Goal: Information Seeking & Learning: Find specific fact

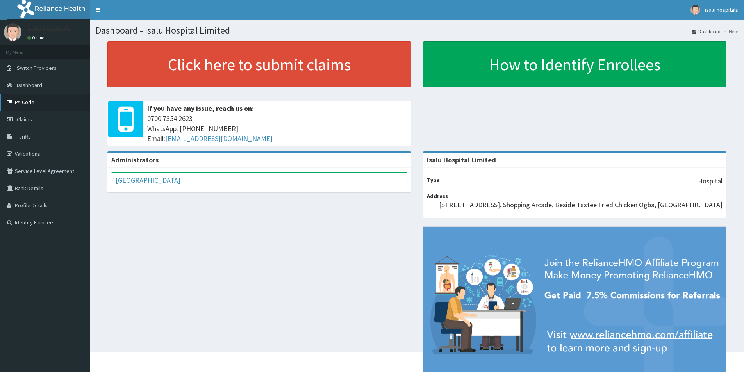
click at [32, 100] on link "PA Code" at bounding box center [45, 102] width 90 height 17
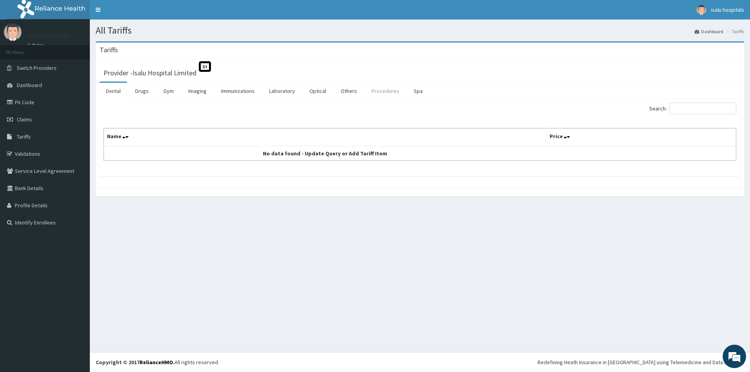
click at [383, 87] on link "Procedures" at bounding box center [385, 91] width 40 height 16
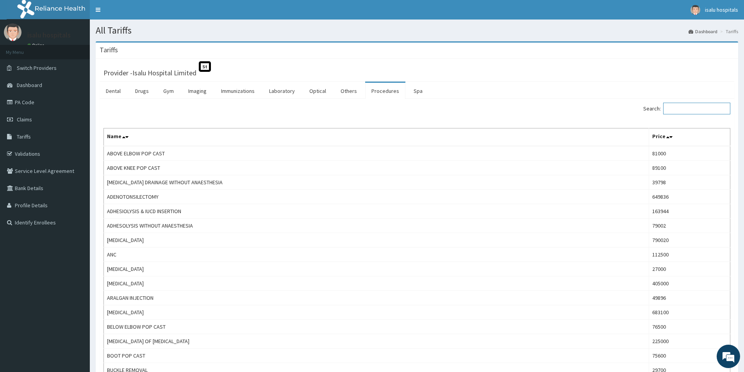
click at [679, 114] on input "Search:" at bounding box center [696, 109] width 67 height 12
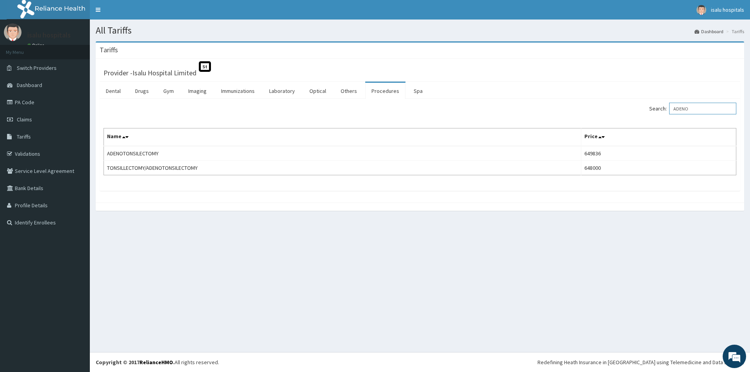
click at [710, 111] on input "ADENO" at bounding box center [702, 109] width 67 height 12
type input "A"
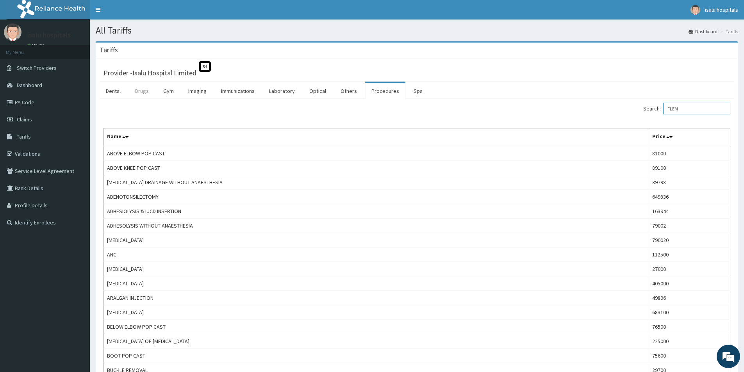
type input "FLEM"
click at [140, 92] on link "Drugs" at bounding box center [142, 91] width 26 height 16
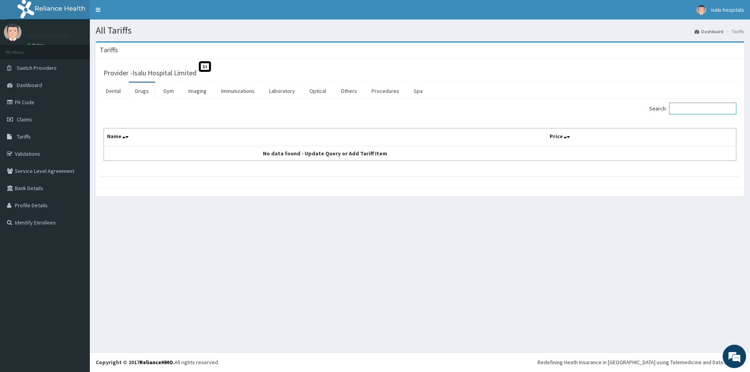
click at [713, 110] on input "Search:" at bounding box center [702, 109] width 67 height 12
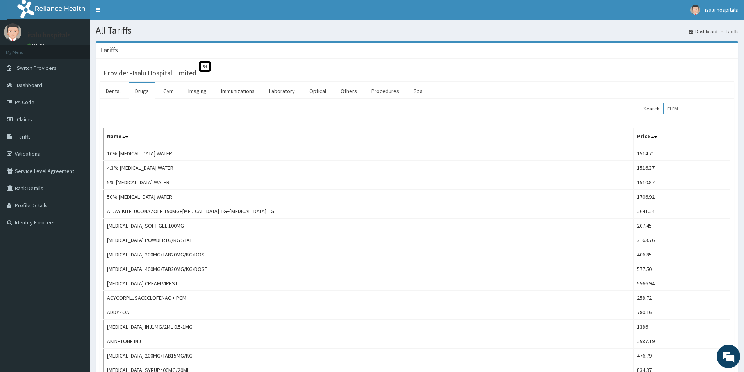
type input "FLEM"
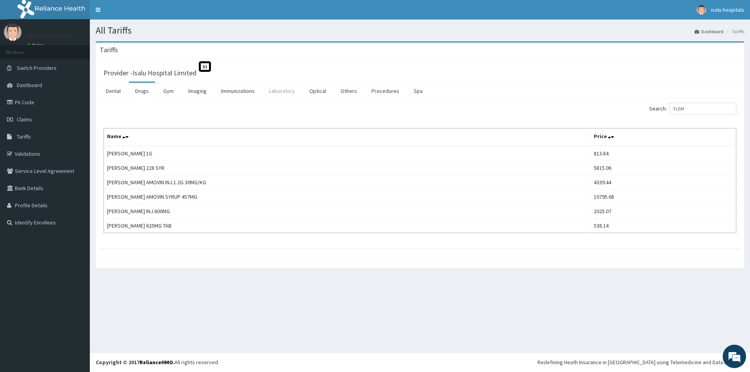
click at [277, 93] on link "Laboratory" at bounding box center [282, 91] width 38 height 16
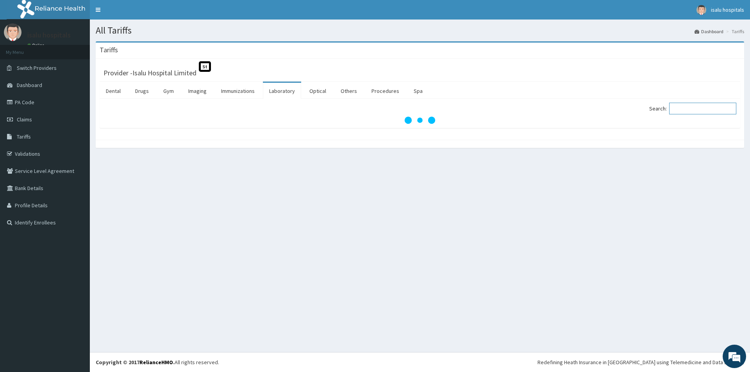
click at [694, 109] on input "Search:" at bounding box center [702, 109] width 67 height 12
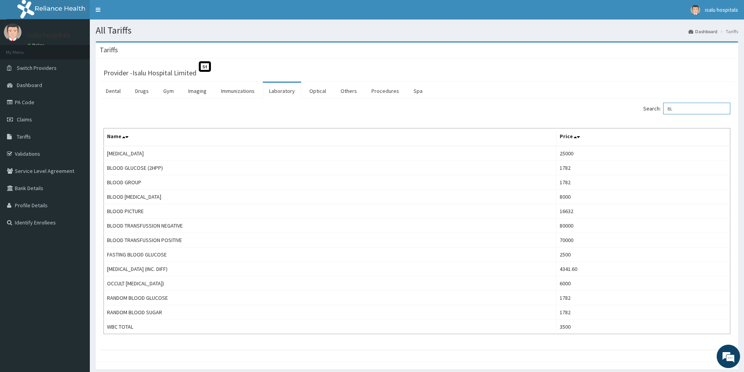
type input "B"
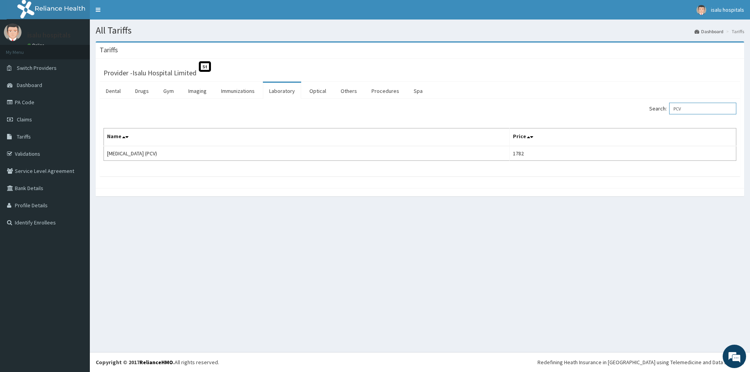
type input "PCV"
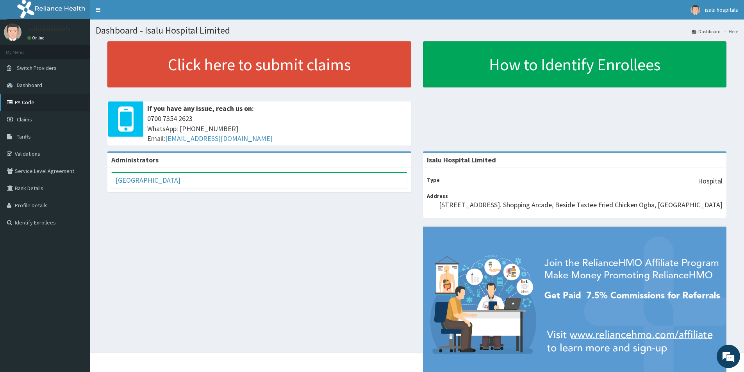
click at [22, 104] on link "PA Code" at bounding box center [45, 102] width 90 height 17
